Goal: Task Accomplishment & Management: Use online tool/utility

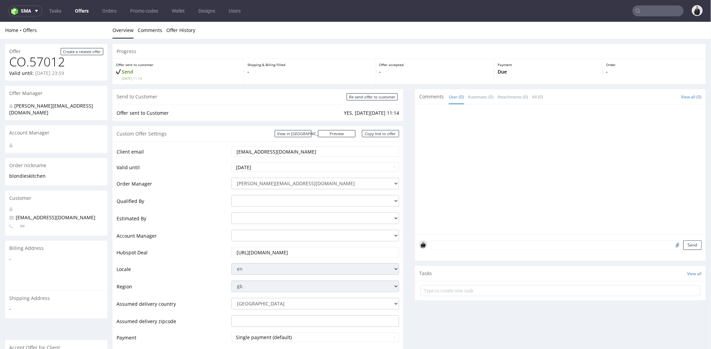
scroll to position [265, 0]
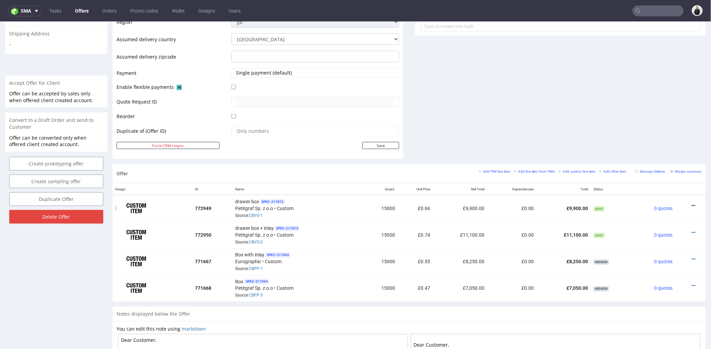
click at [692, 203] on icon at bounding box center [694, 205] width 4 height 5
click at [647, 132] on span "Edit item price" at bounding box center [662, 130] width 55 height 7
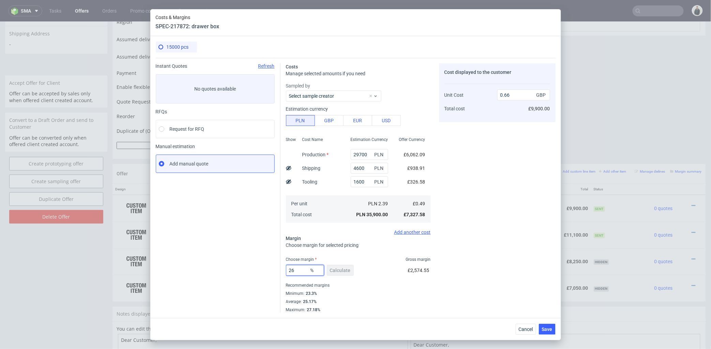
drag, startPoint x: 300, startPoint y: 272, endPoint x: 281, endPoint y: 269, distance: 19.6
click at [274, 270] on div "Instant Quotes Refresh No quotes available RFQs Request for RFQ Manual estimati…" at bounding box center [356, 185] width 400 height 255
type input "23"
click at [468, 212] on div "Cost displayed to the customer Unit Cost Total cost 0.66 GBP £9,900.00" at bounding box center [497, 187] width 117 height 249
type input "0.63"
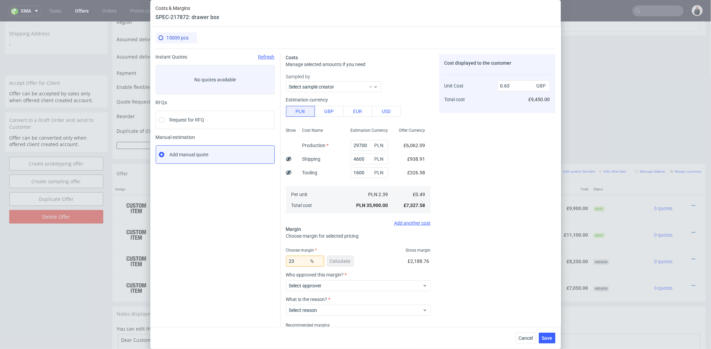
scroll to position [31, 0]
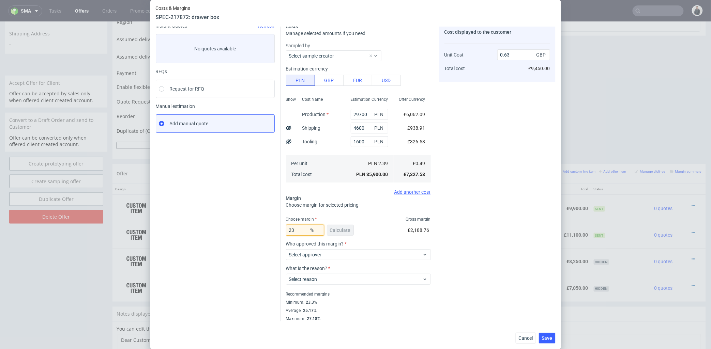
drag, startPoint x: 291, startPoint y: 230, endPoint x: 277, endPoint y: 231, distance: 14.7
click at [277, 231] on div "Instant Quotes Refresh No quotes available RFQs Request for RFQ Manual estimati…" at bounding box center [356, 170] width 400 height 304
type input "25"
type input "0.65"
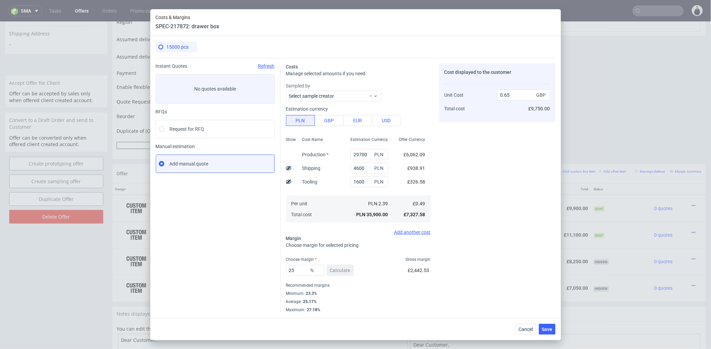
click at [450, 198] on div "Cost displayed to the customer Unit Cost Total cost 0.65 GBP £9,750.00" at bounding box center [497, 187] width 117 height 249
drag, startPoint x: 301, startPoint y: 270, endPoint x: 292, endPoint y: 270, distance: 9.2
click at [292, 270] on input "25" at bounding box center [305, 270] width 38 height 11
type input "26"
type input "0.66"
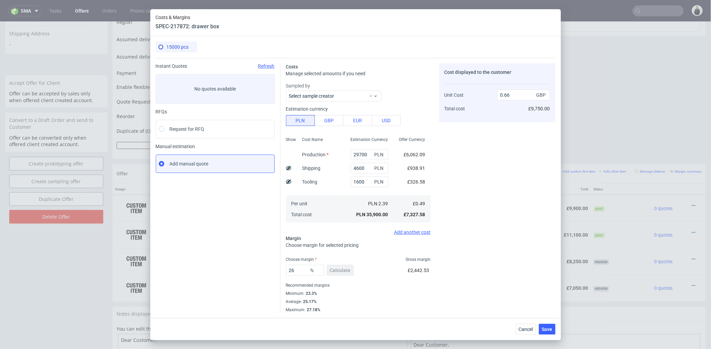
click at [469, 237] on div "Cost displayed to the customer Unit Cost Total cost 0.66 GBP £9,750.00" at bounding box center [497, 187] width 117 height 249
click at [525, 329] on span "Cancel" at bounding box center [526, 329] width 14 height 5
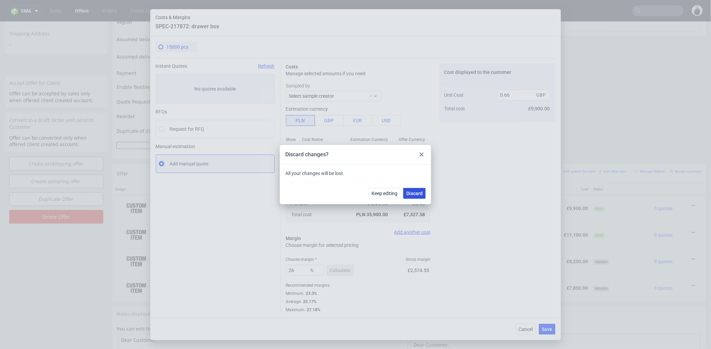
click at [418, 191] on span "Discard" at bounding box center [414, 193] width 16 height 5
